Goal: Task Accomplishment & Management: Manage account settings

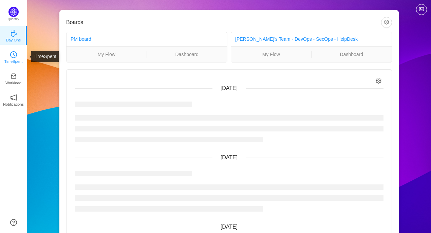
click at [16, 64] on p "TimeSpent" at bounding box center [13, 61] width 18 height 6
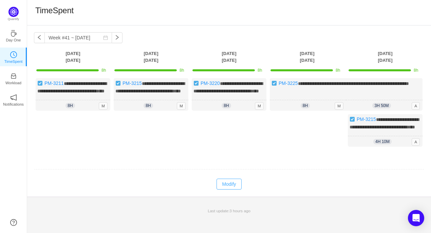
click at [233, 189] on button "Modify" at bounding box center [228, 183] width 25 height 11
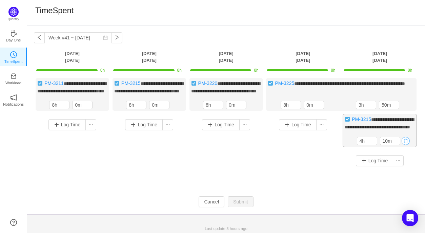
click at [406, 145] on button "button" at bounding box center [406, 141] width 8 height 8
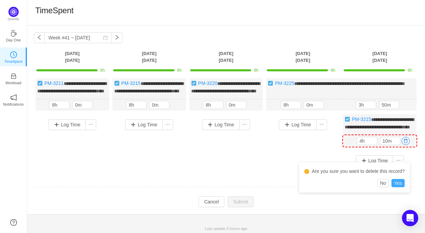
click at [398, 184] on button "Yes" at bounding box center [398, 183] width 13 height 8
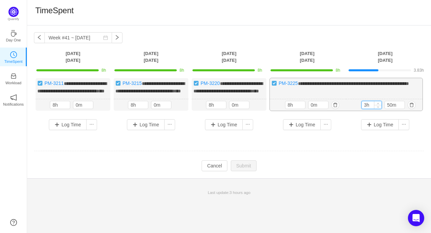
click at [367, 108] on input "3h" at bounding box center [371, 104] width 20 height 7
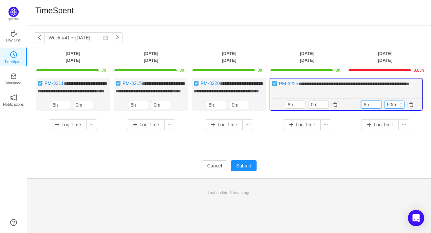
type input "8h"
drag, startPoint x: 391, startPoint y: 110, endPoint x: 383, endPoint y: 110, distance: 8.5
click at [383, 108] on div "8h 50m" at bounding box center [384, 104] width 46 height 8
type input "0m"
click at [247, 171] on button "Submit" at bounding box center [244, 165] width 26 height 11
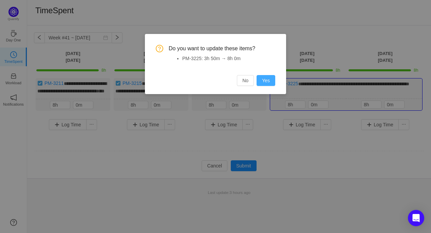
click at [268, 82] on button "Yes" at bounding box center [265, 80] width 19 height 11
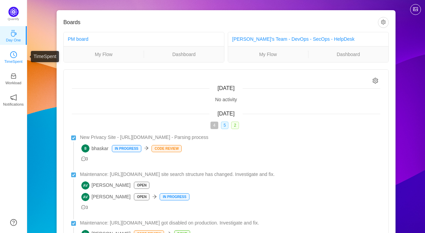
click at [13, 61] on p "TimeSpent" at bounding box center [13, 61] width 18 height 6
